Goal: Task Accomplishment & Management: Use online tool/utility

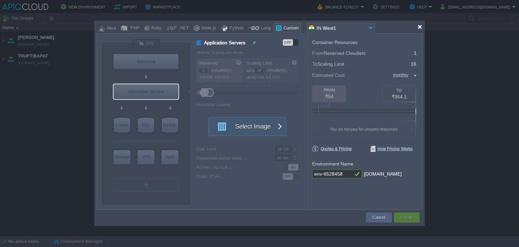
click at [418, 29] on div at bounding box center [420, 26] width 5 height 5
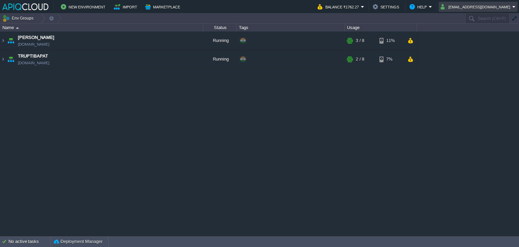
click at [474, 9] on button "anand_famt@yahoo.co.in" at bounding box center [477, 7] width 72 height 8
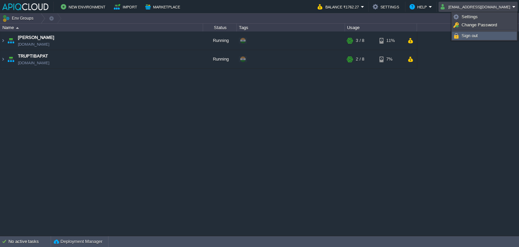
click at [471, 34] on span "Sign out" at bounding box center [470, 35] width 16 height 5
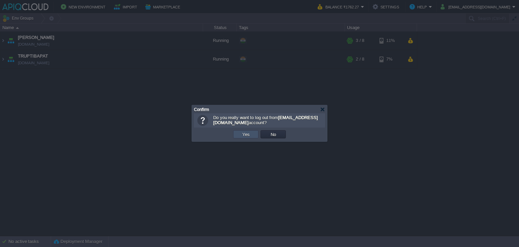
click at [243, 132] on button "Yes" at bounding box center [245, 134] width 11 height 6
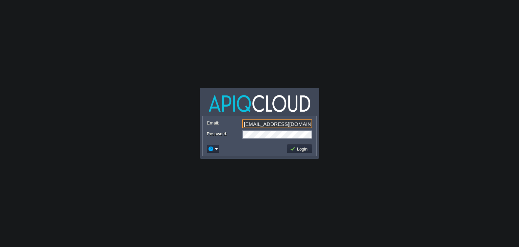
click at [261, 123] on input "anand_famt@yahoo.co.in" at bounding box center [277, 123] width 70 height 9
type input "[EMAIL_ADDRESS][DOMAIN_NAME]"
click at [299, 148] on button "Login" at bounding box center [300, 149] width 20 height 6
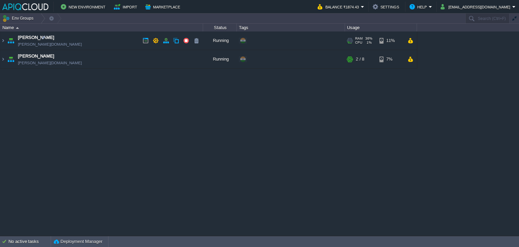
click at [107, 39] on td "Chaitanya [DOMAIN_NAME]" at bounding box center [101, 40] width 203 height 19
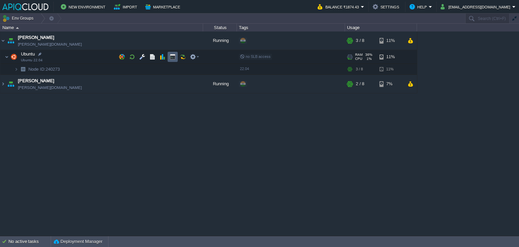
click at [173, 55] on button "button" at bounding box center [173, 57] width 6 height 6
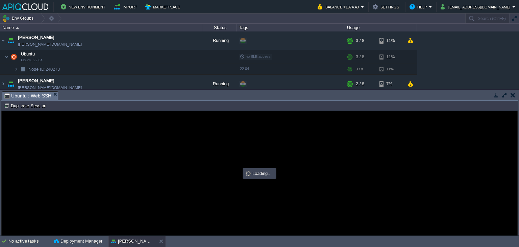
type input "#000000"
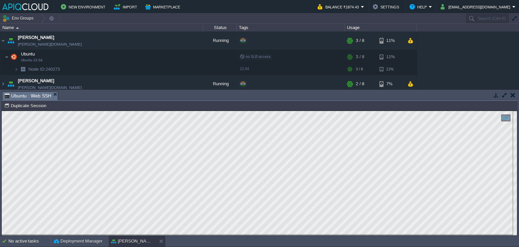
type textarea "tail -f /home/myfiles/logs/output.log"
click at [515, 93] on button "button" at bounding box center [513, 95] width 5 height 6
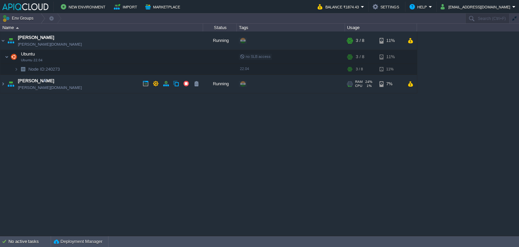
click at [92, 86] on td "[PERSON_NAME] [PERSON_NAME][DOMAIN_NAME]" at bounding box center [101, 84] width 203 height 19
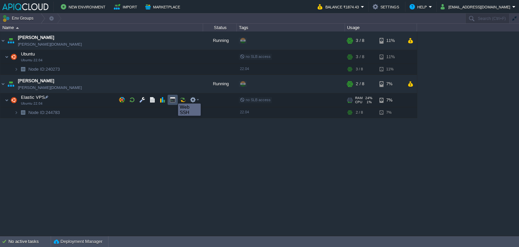
click at [173, 97] on button "button" at bounding box center [173, 100] width 6 height 6
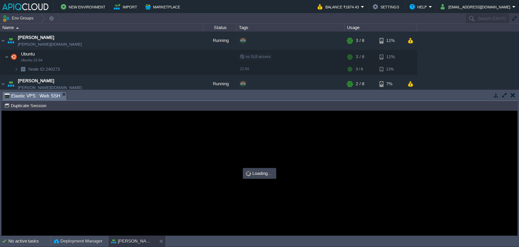
scroll to position [0, 0]
type input "#000000"
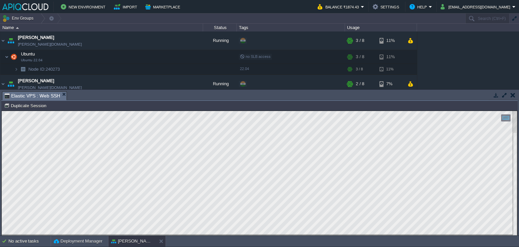
click at [515, 95] on td at bounding box center [513, 95] width 8 height 8
